Goal: Navigation & Orientation: Find specific page/section

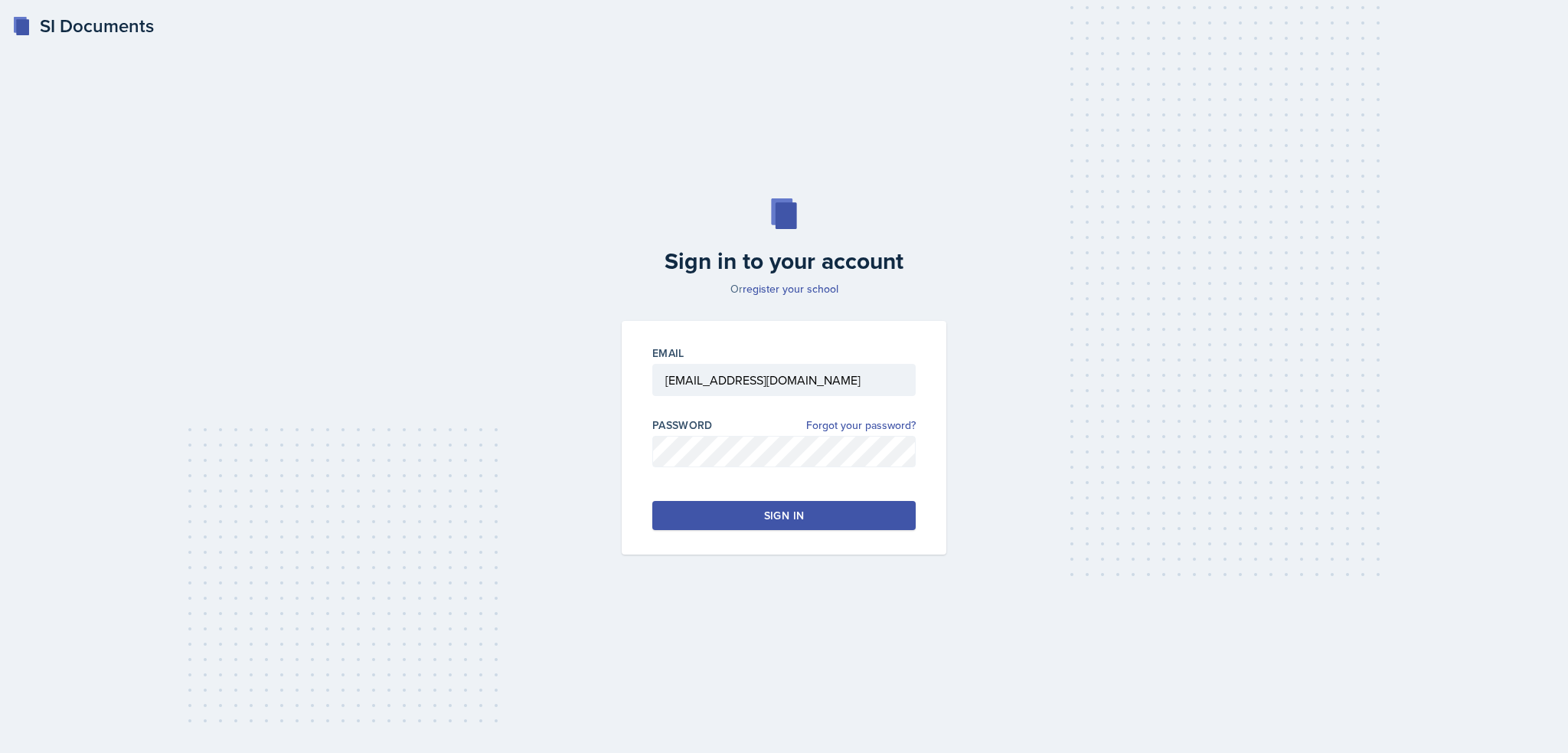
click at [756, 519] on button "Sign in" at bounding box center [783, 515] width 263 height 29
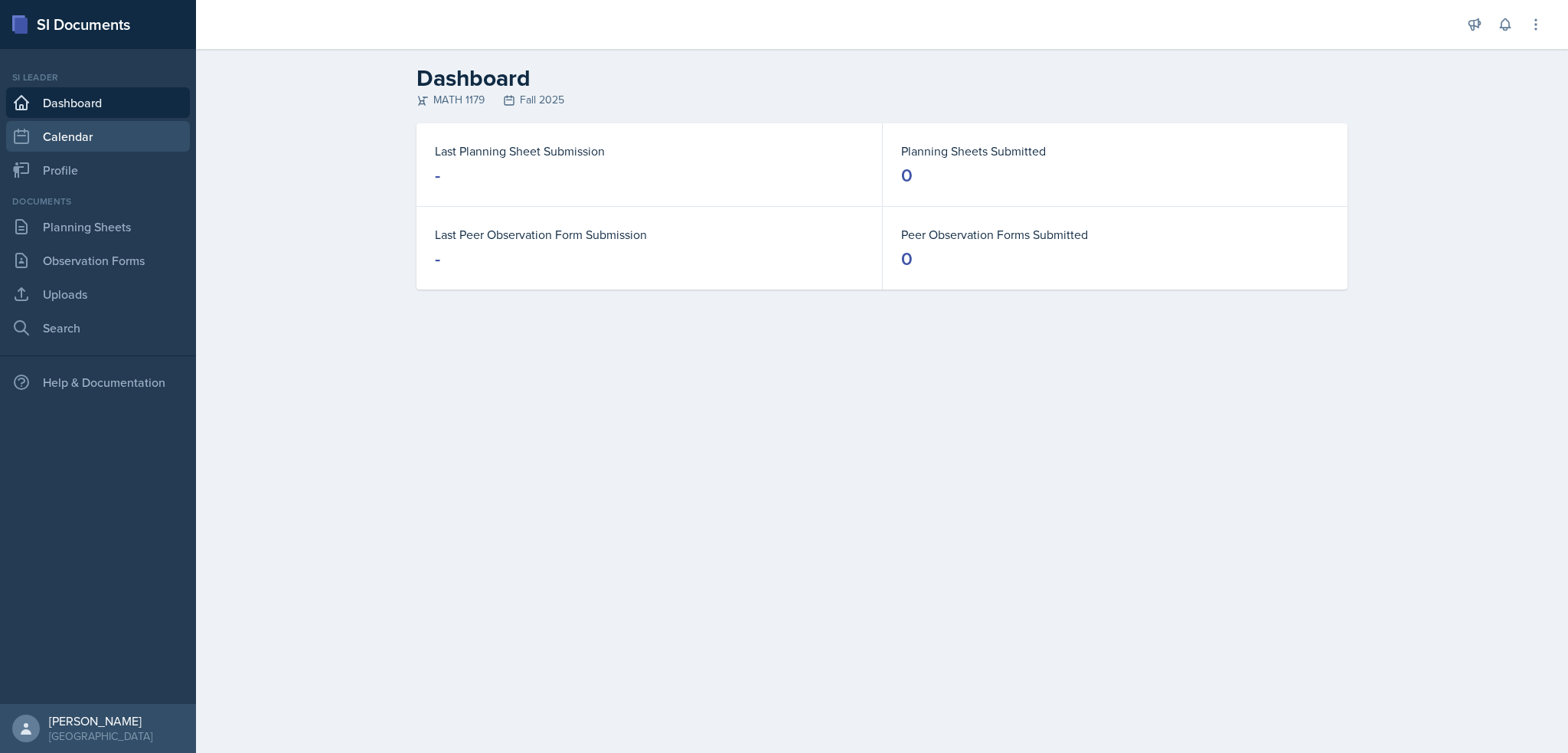
click at [96, 140] on link "Calendar" at bounding box center [98, 136] width 184 height 31
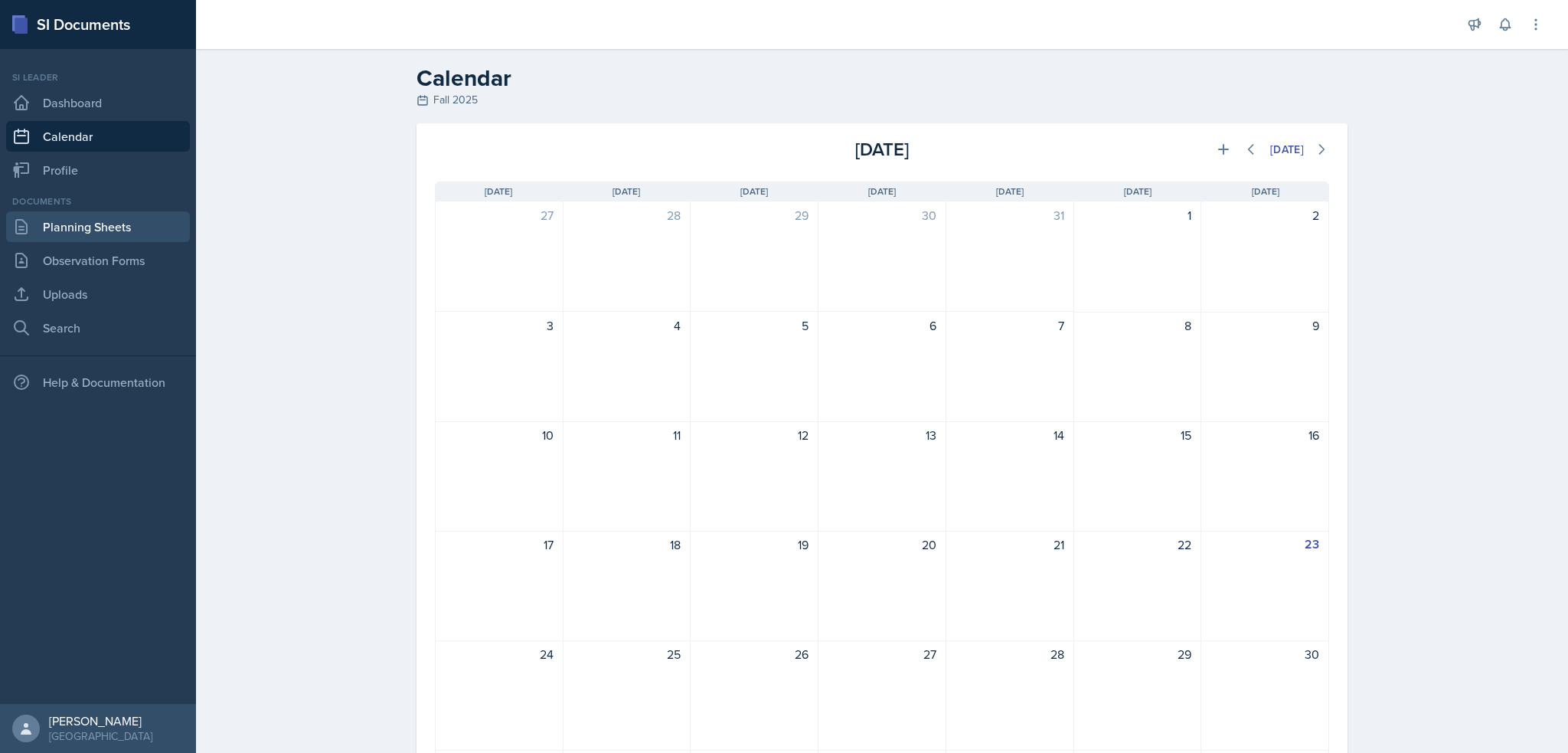
click at [75, 226] on link "Planning Sheets" at bounding box center [98, 226] width 184 height 31
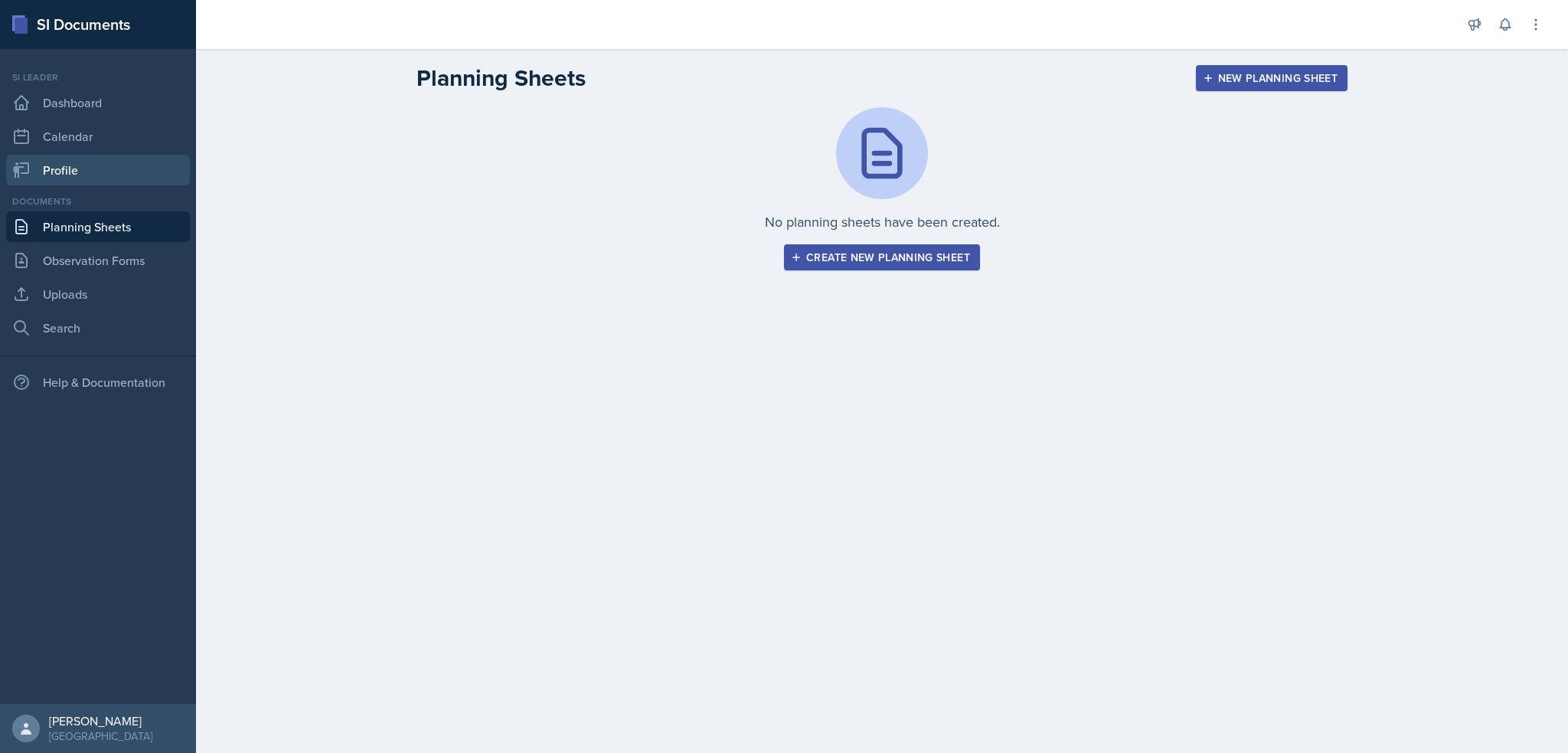
click at [95, 156] on link "Profile" at bounding box center [98, 170] width 184 height 31
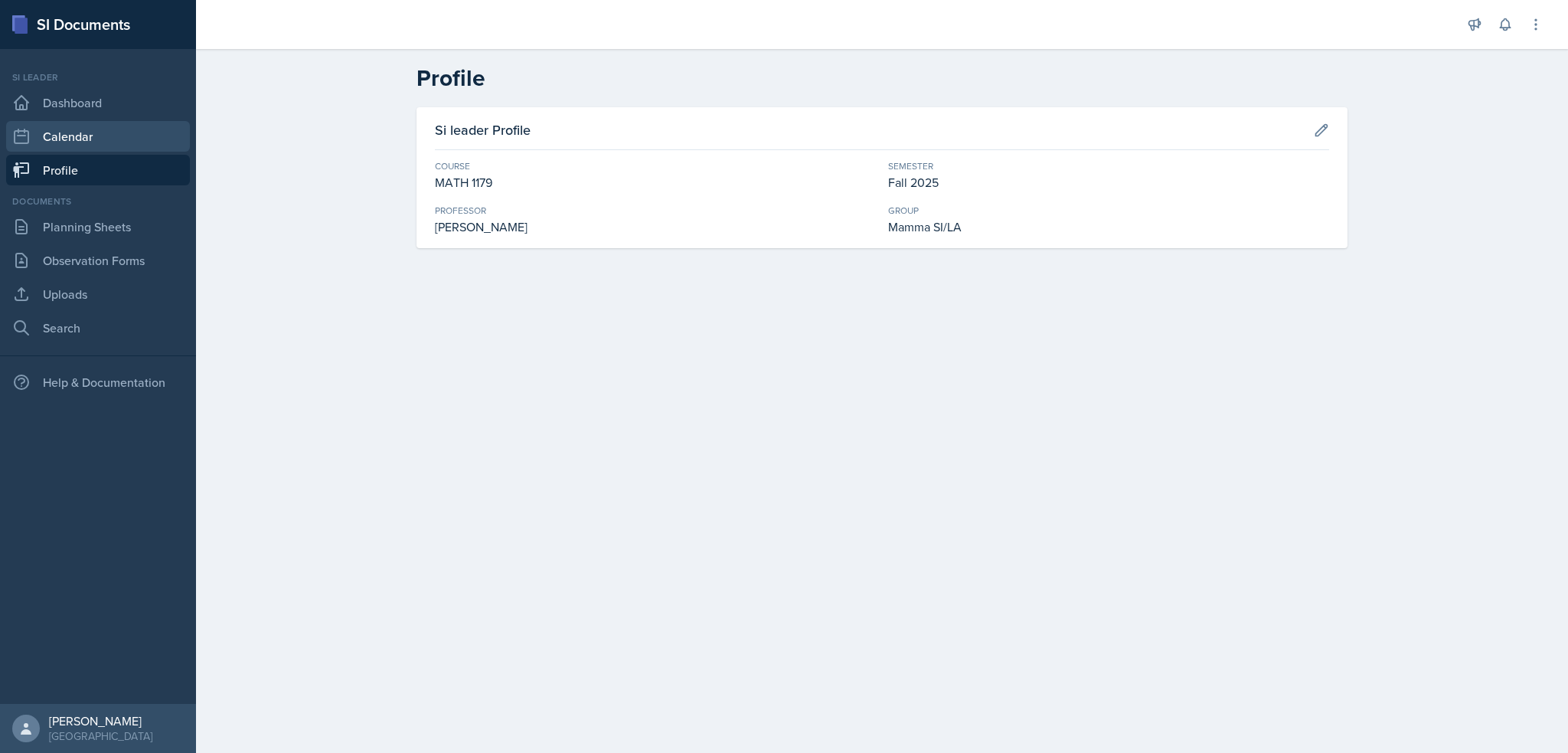
click at [103, 137] on link "Calendar" at bounding box center [98, 136] width 184 height 31
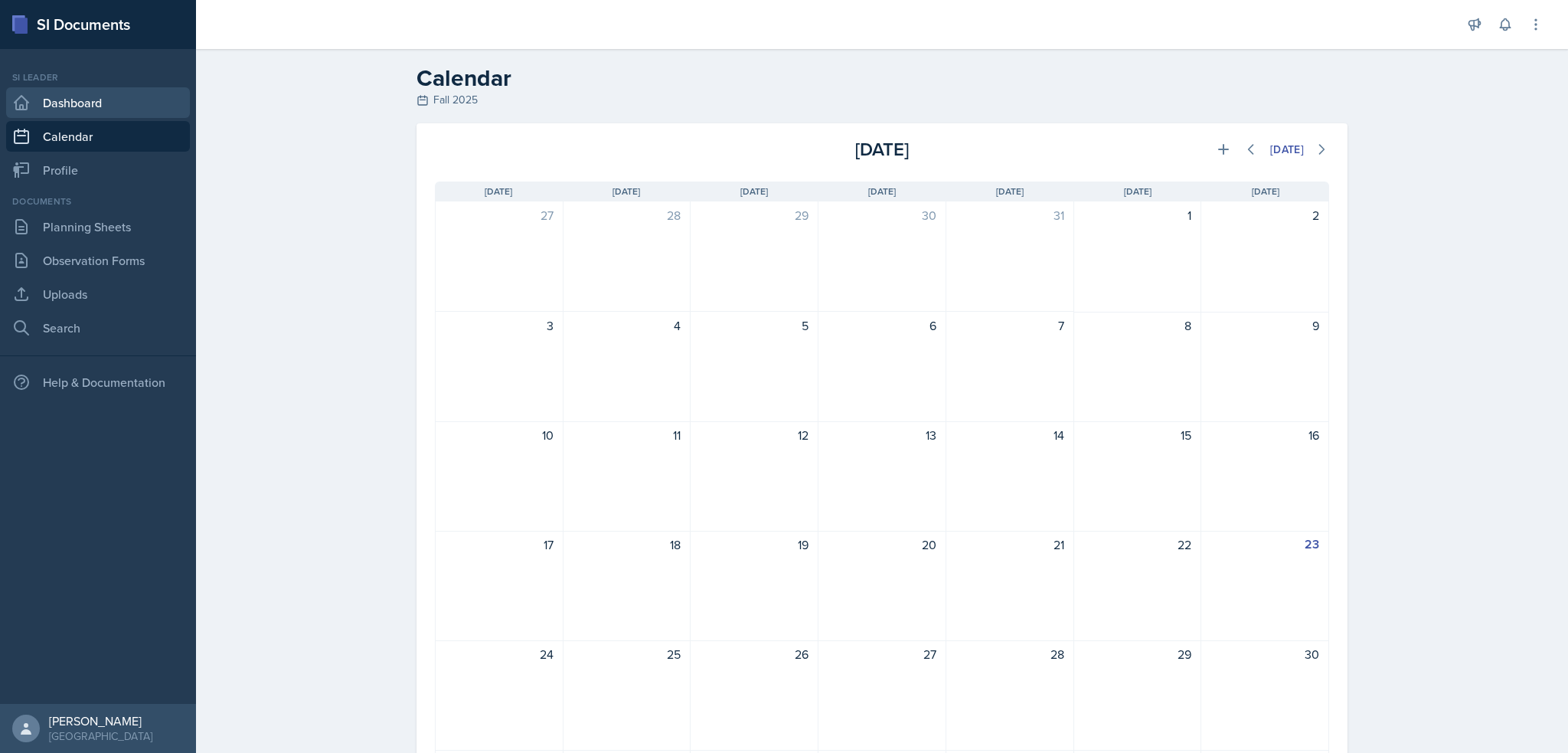
click at [112, 108] on link "Dashboard" at bounding box center [98, 102] width 184 height 31
